Goal: Information Seeking & Learning: Compare options

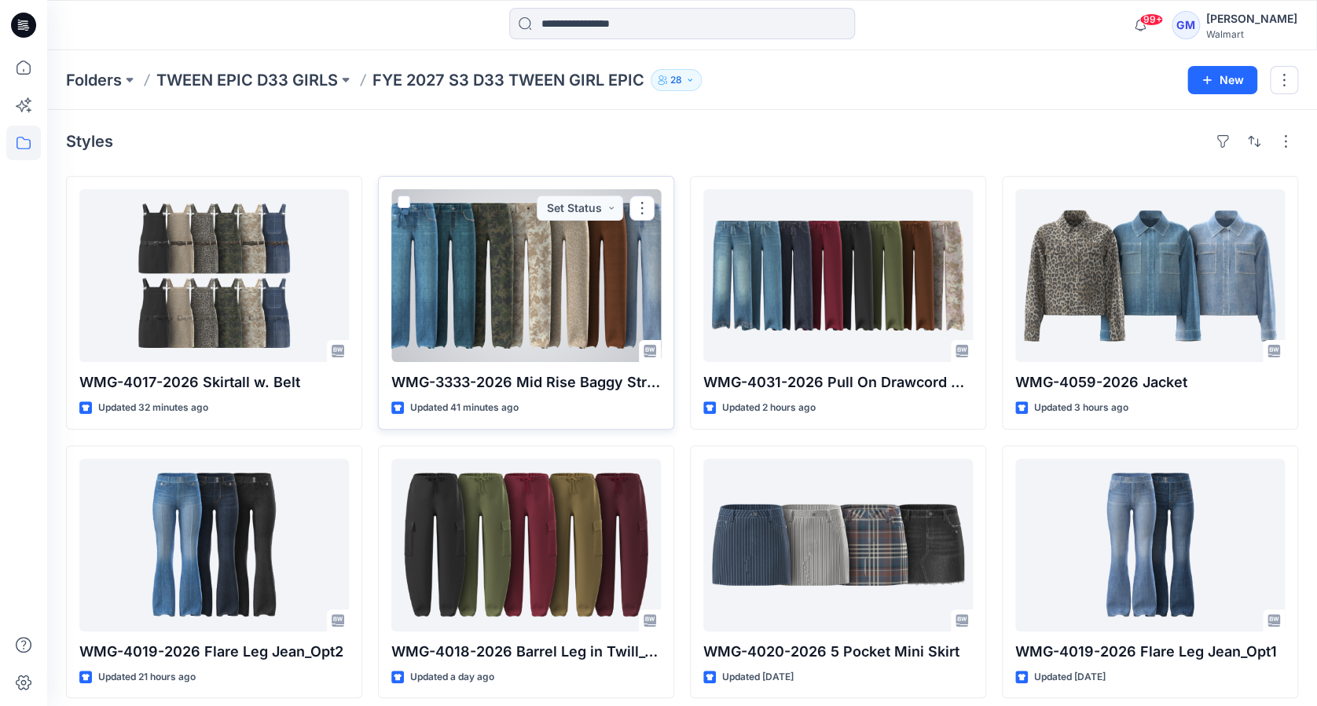
click at [540, 281] on div at bounding box center [525, 275] width 269 height 173
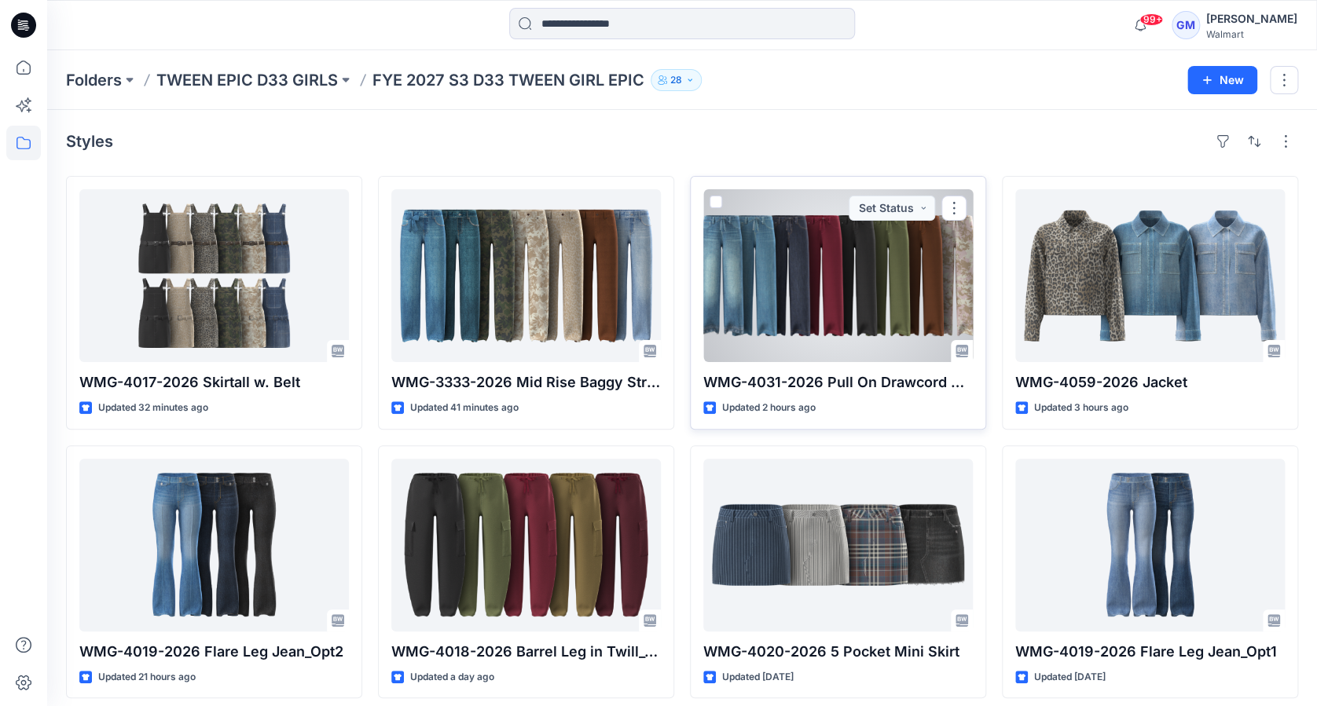
click at [949, 276] on div at bounding box center [837, 275] width 269 height 173
